Goal: Task Accomplishment & Management: Use online tool/utility

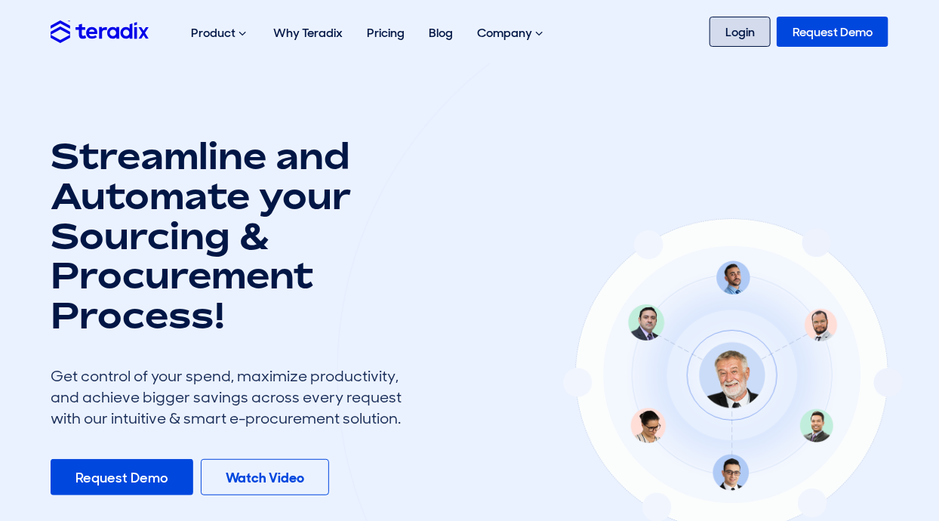
click at [745, 39] on link "Login" at bounding box center [740, 32] width 61 height 30
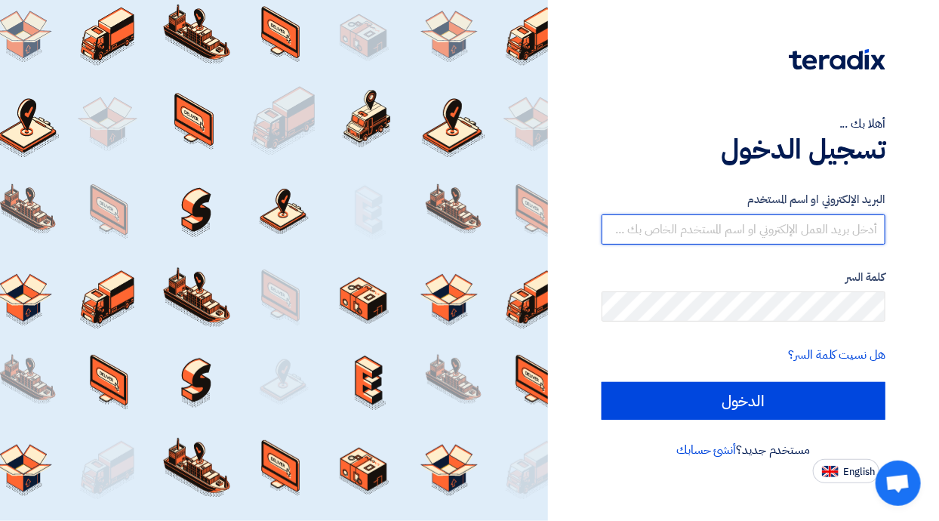
click at [837, 236] on input "text" at bounding box center [744, 229] width 284 height 30
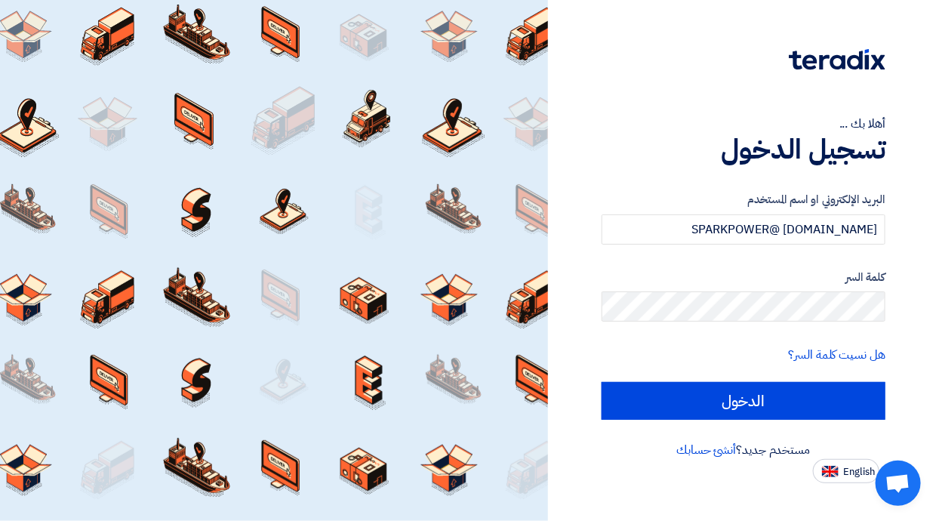
click at [805, 403] on input "الدخول" at bounding box center [744, 401] width 284 height 38
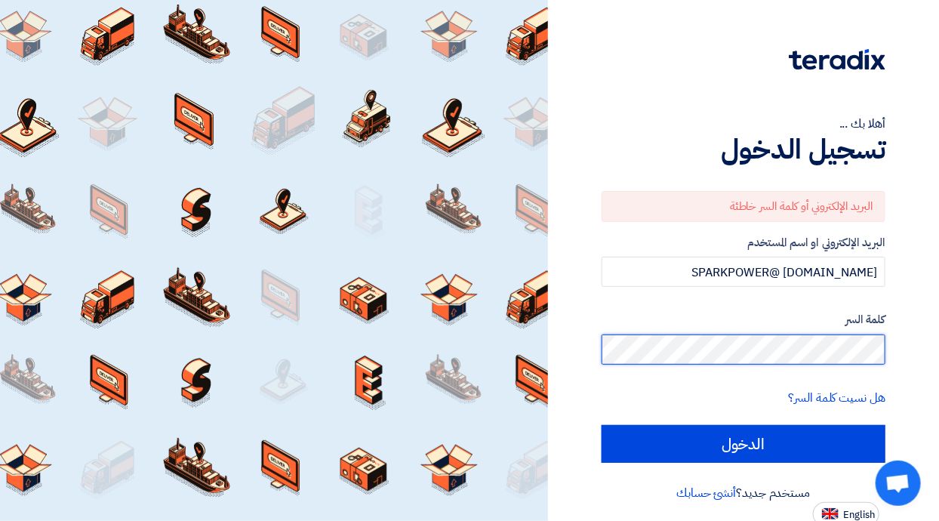
click at [602, 425] on input "الدخول" at bounding box center [744, 444] width 284 height 38
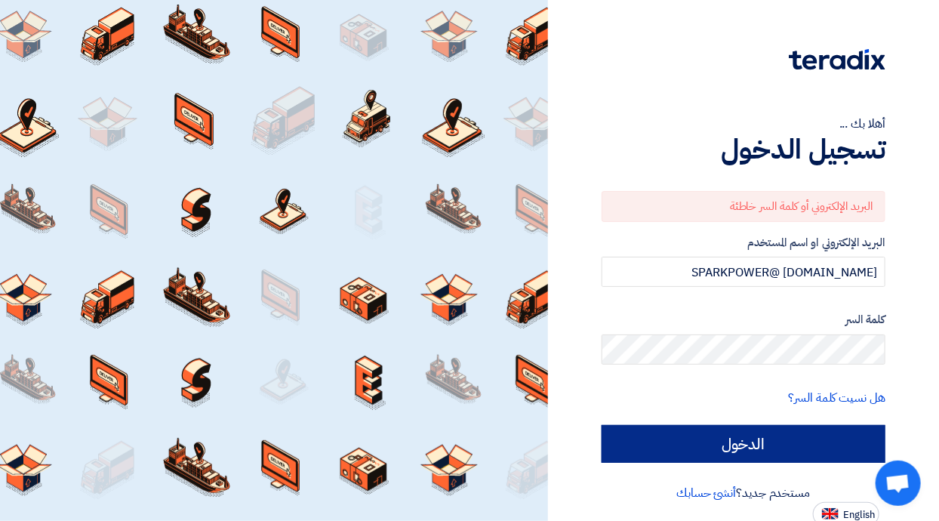
click at [761, 443] on input "الدخول" at bounding box center [744, 444] width 284 height 38
click at [752, 442] on input "الدخول" at bounding box center [744, 444] width 284 height 38
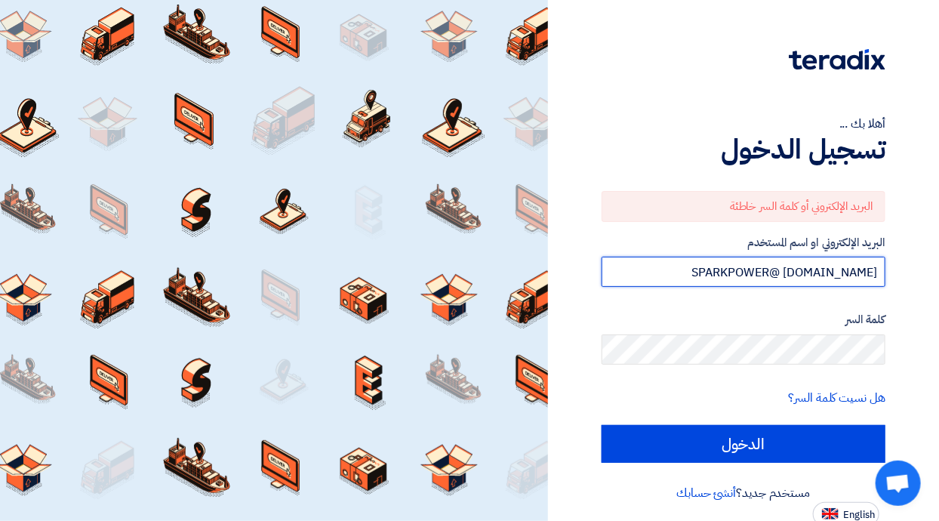
click at [826, 274] on input "SPARKPOWER@ mail.com" at bounding box center [744, 272] width 284 height 30
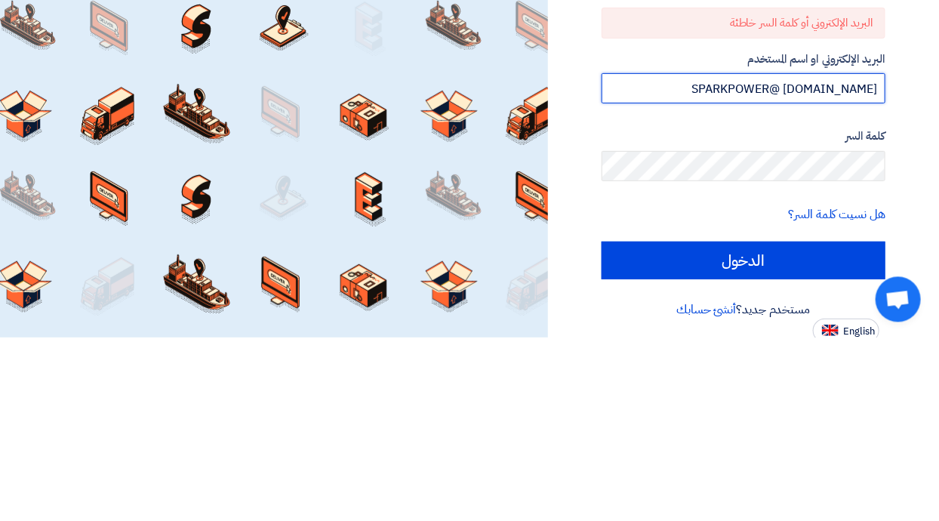
click at [829, 270] on input "SPARKPOWER@ mail.com" at bounding box center [744, 272] width 284 height 30
type input "SPARKPOWER@mail.com"
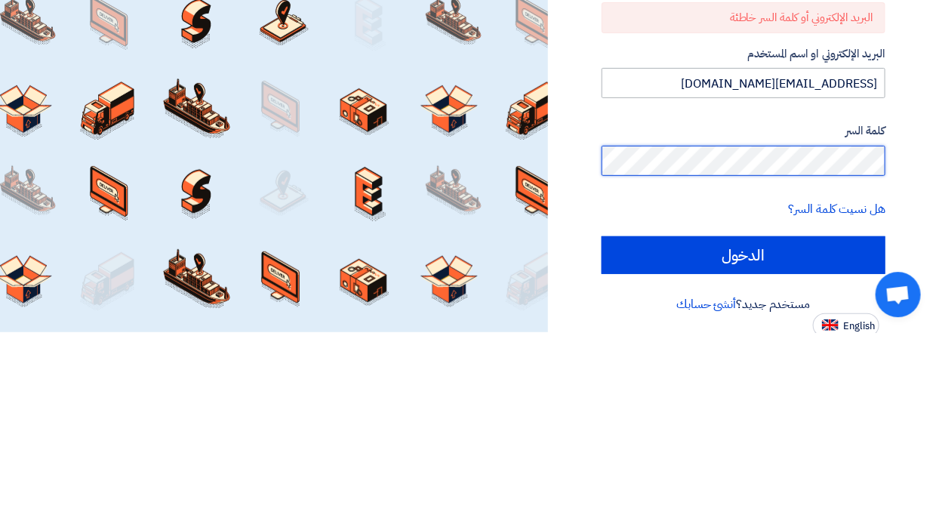
click at [602, 425] on input "الدخول" at bounding box center [744, 444] width 284 height 38
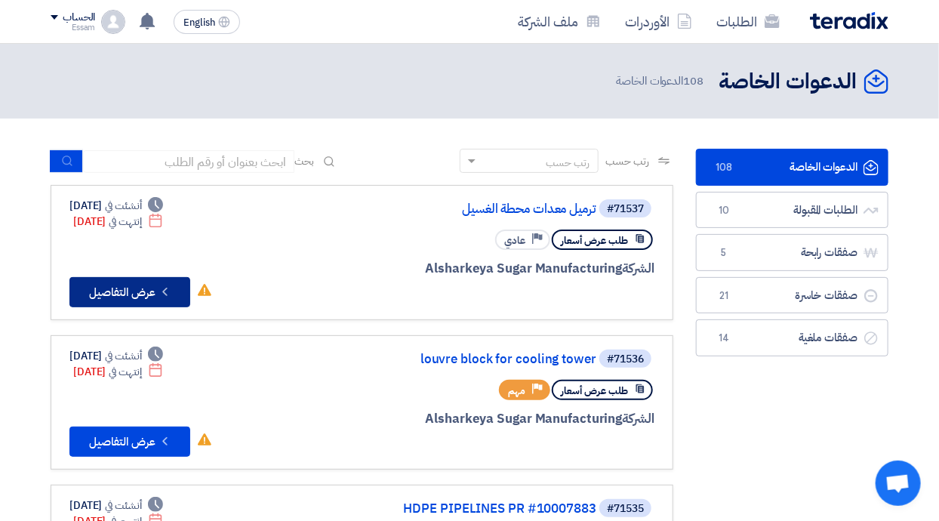
click at [182, 284] on button "Check details عرض التفاصيل" at bounding box center [129, 292] width 121 height 30
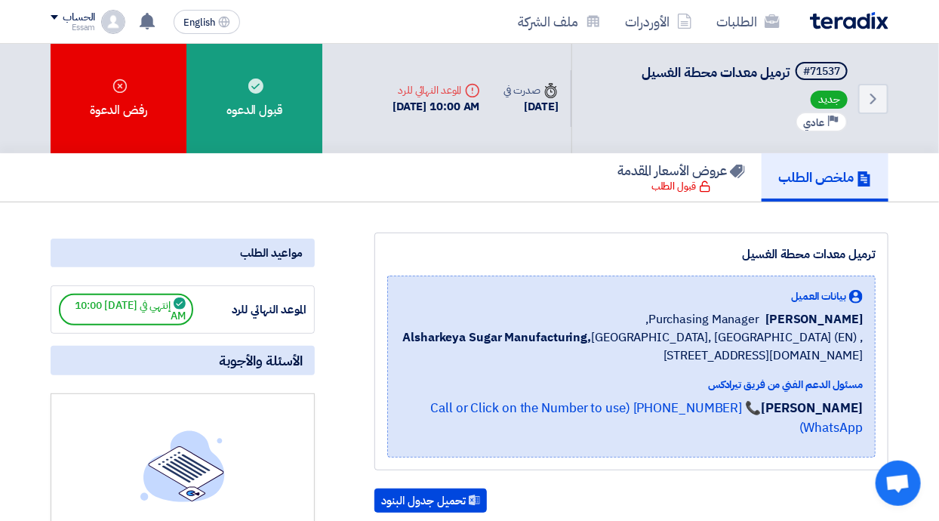
click at [849, 25] on img at bounding box center [849, 20] width 79 height 17
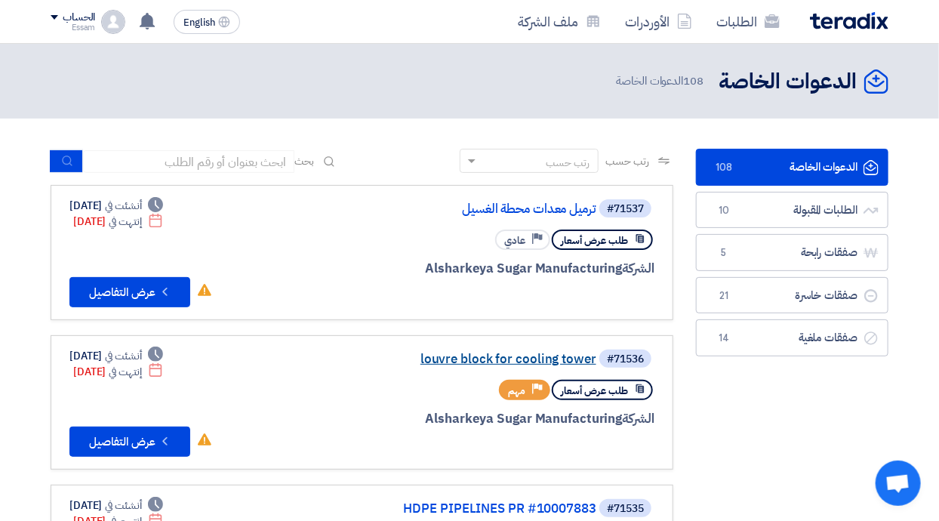
click at [461, 357] on link "louvre block for cooling tower" at bounding box center [445, 360] width 302 height 14
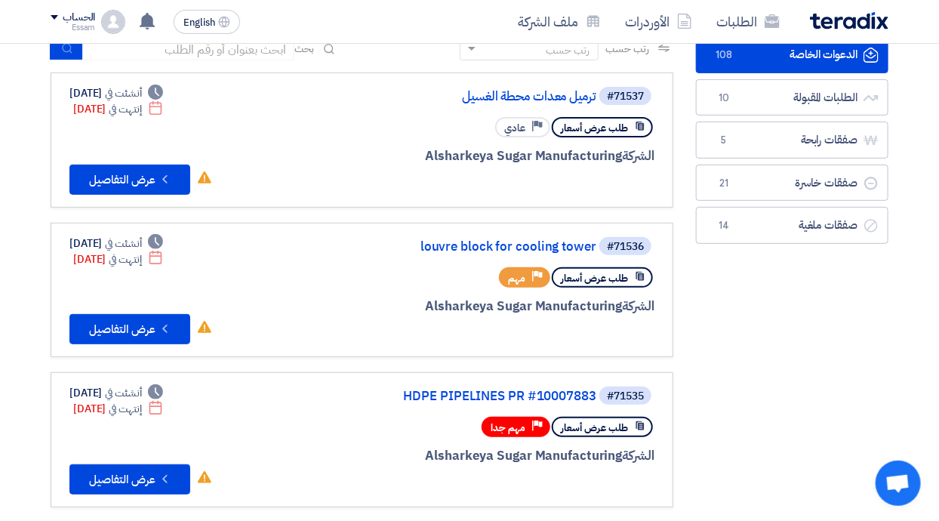
scroll to position [117, 0]
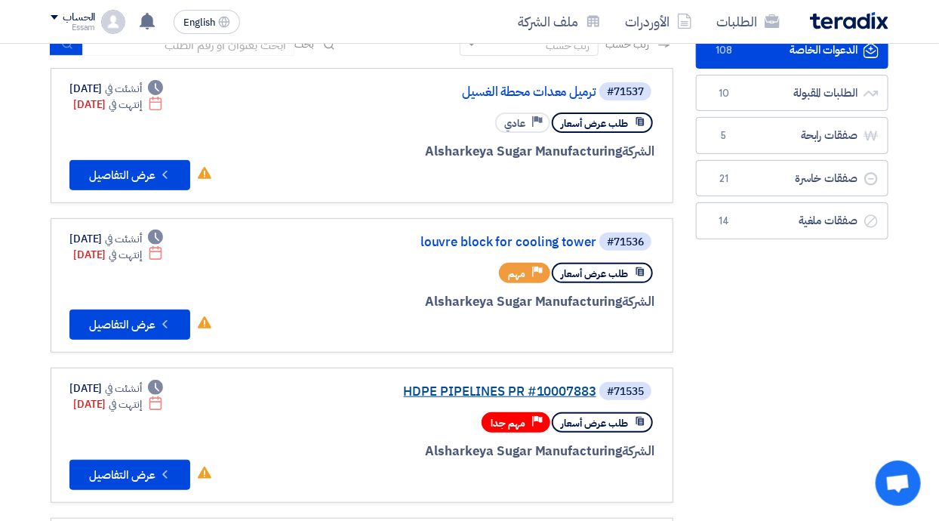
click at [436, 392] on link "HDPE PIPELINES PR #10007883" at bounding box center [445, 392] width 302 height 14
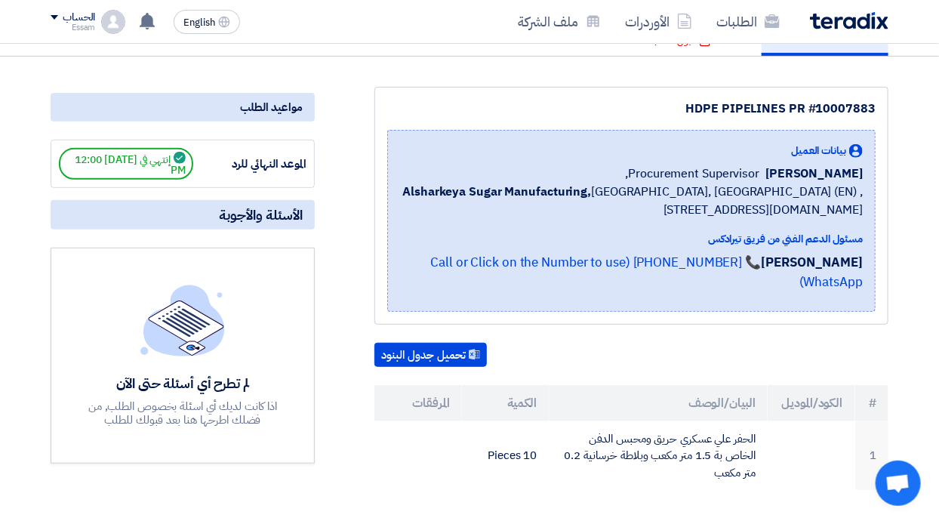
scroll to position [60, 0]
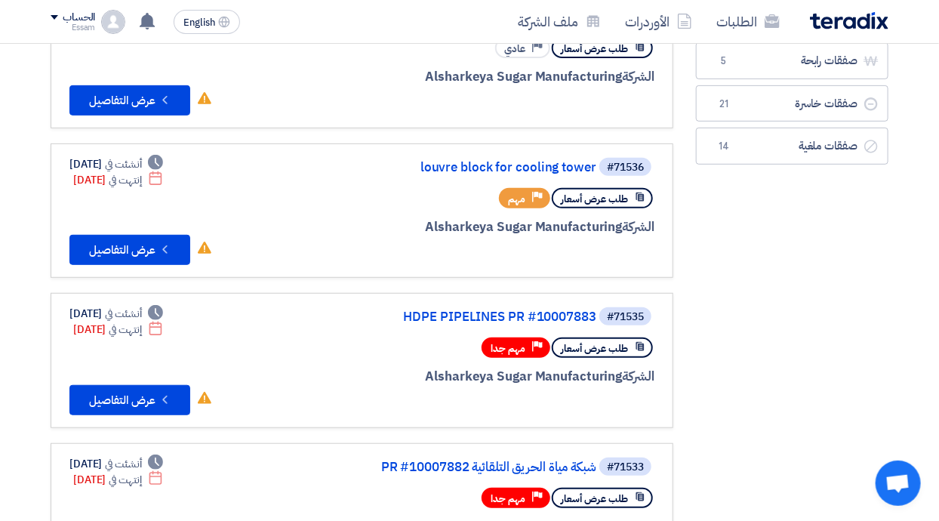
scroll to position [193, 0]
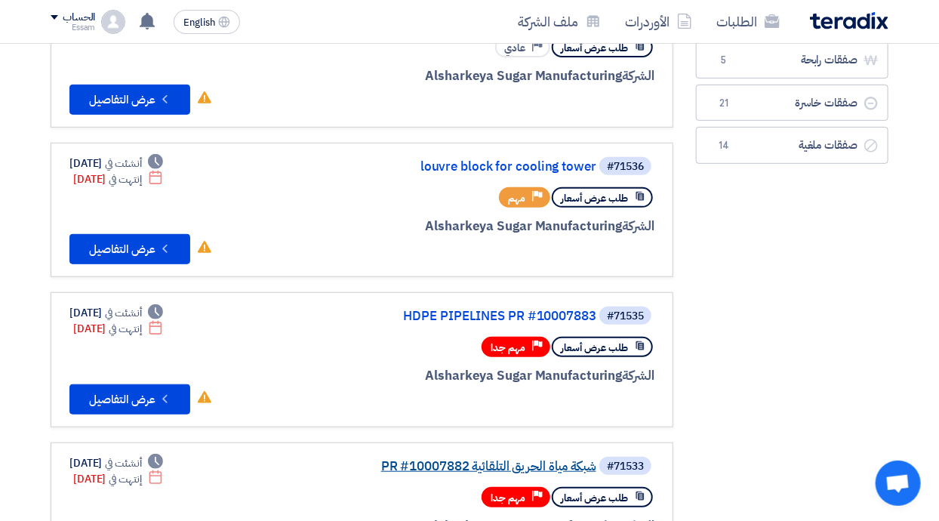
click at [528, 470] on div "#71533 شبكة مياة الحريق التلقائية PR #10007882" at bounding box center [472, 465] width 363 height 21
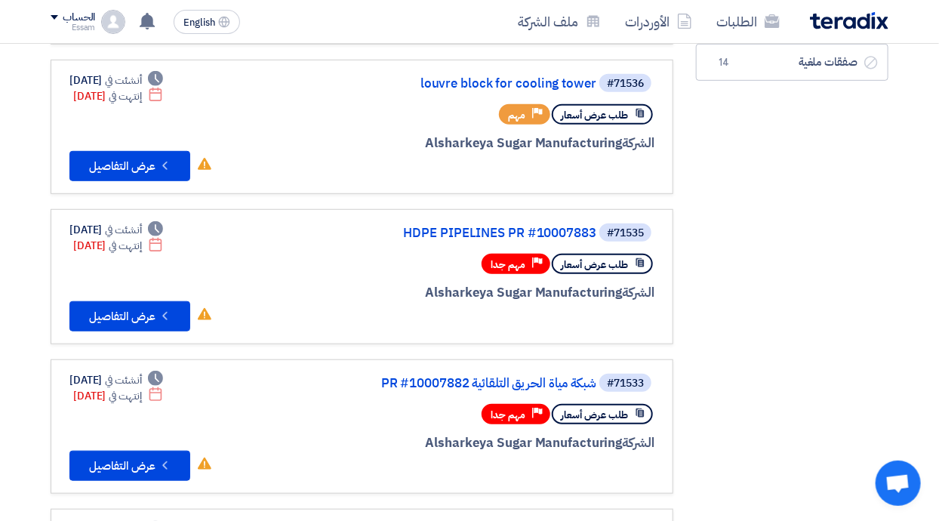
scroll to position [279, 0]
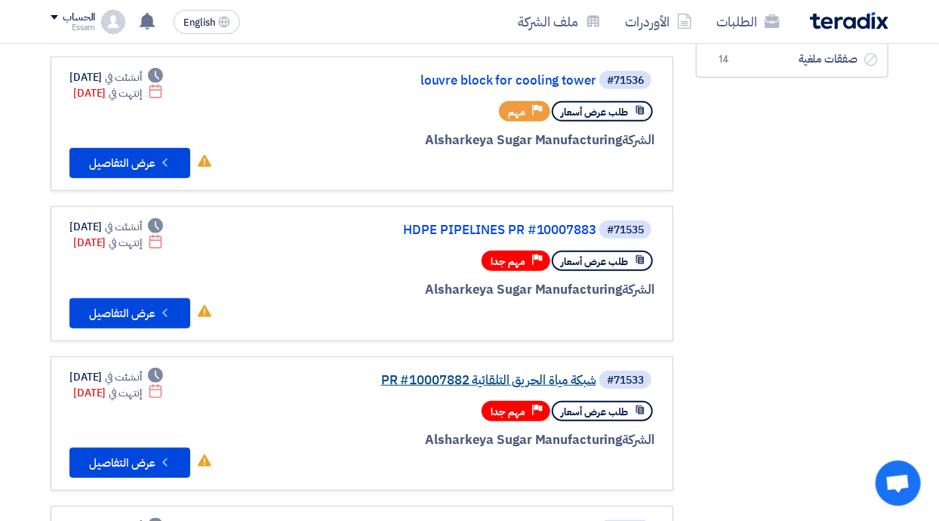
click at [541, 379] on link "شبكة مياة الحريق التلقائية PR #10007882" at bounding box center [445, 381] width 302 height 14
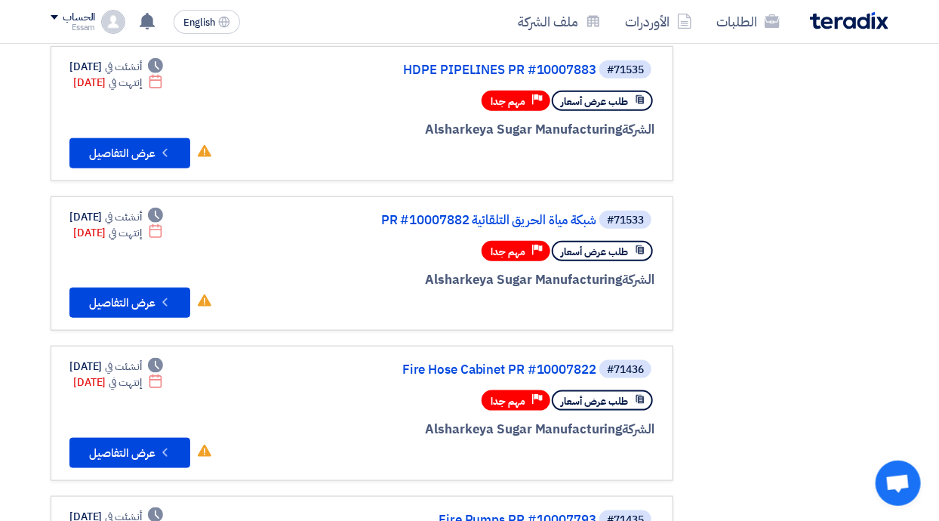
scroll to position [439, 0]
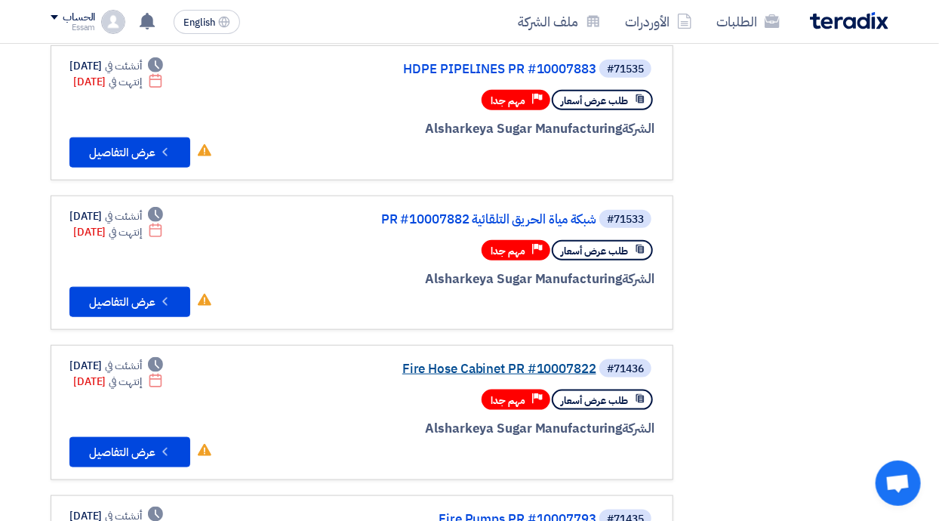
click at [516, 368] on link "Fire Hose Cabinet PR #10007822" at bounding box center [445, 369] width 302 height 14
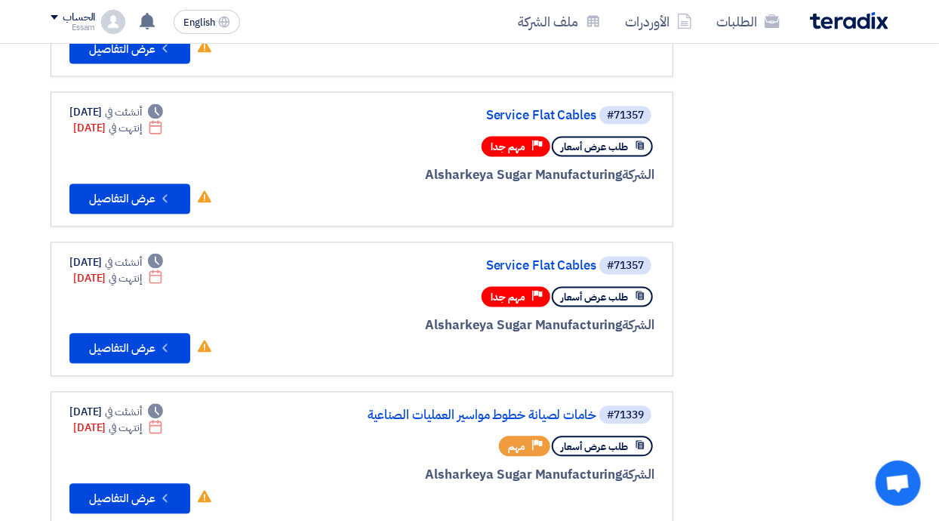
scroll to position [1022, 0]
